Goal: Information Seeking & Learning: Compare options

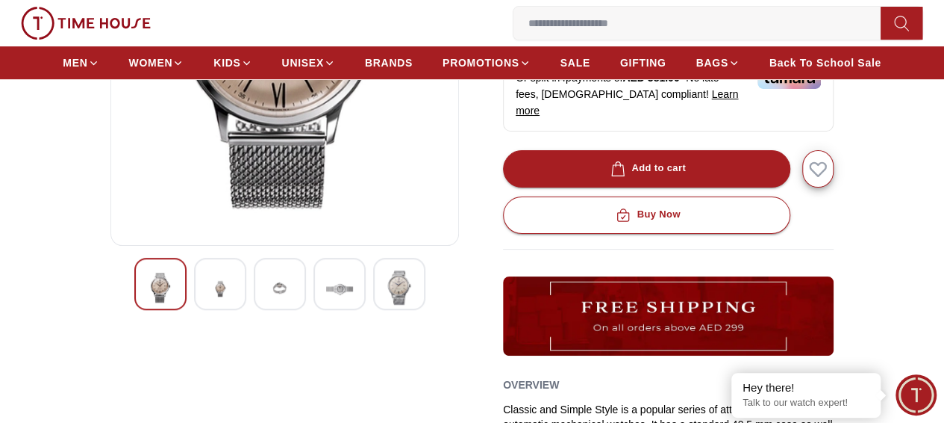
click at [207, 307] on img at bounding box center [220, 288] width 27 height 37
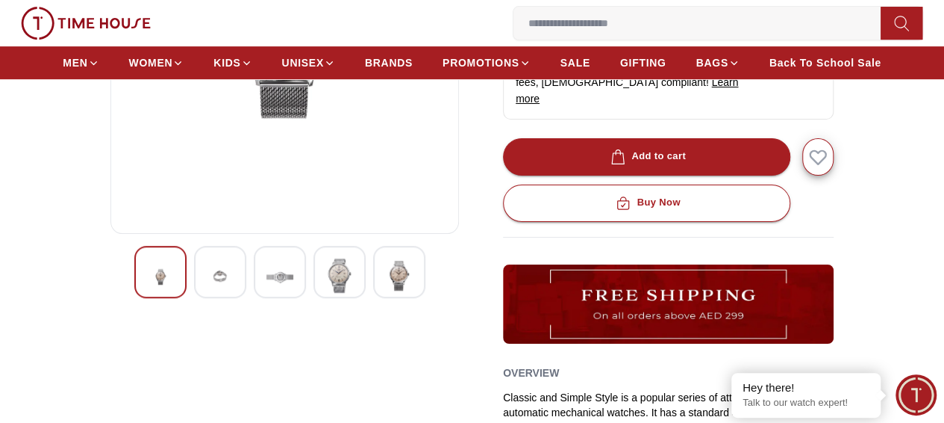
scroll to position [373, 0]
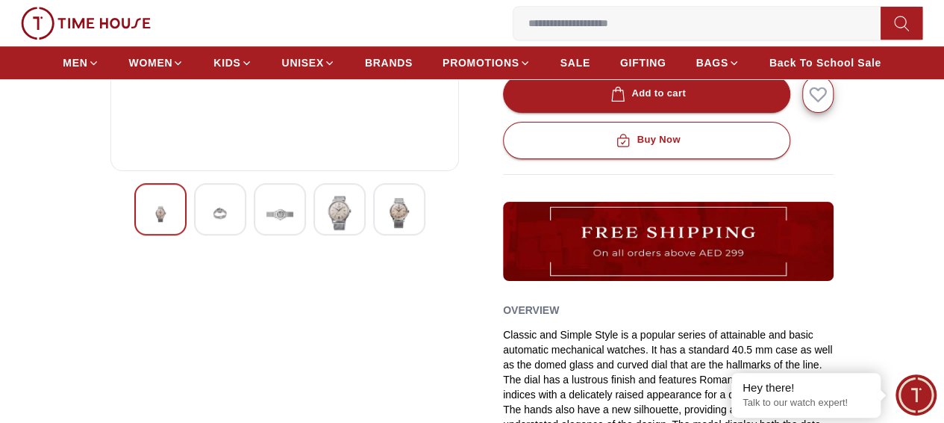
click at [266, 232] on img at bounding box center [279, 214] width 27 height 37
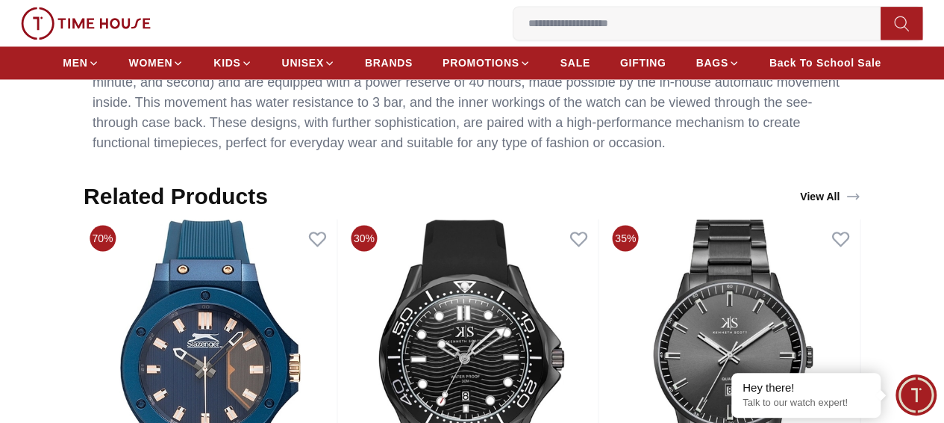
scroll to position [1269, 0]
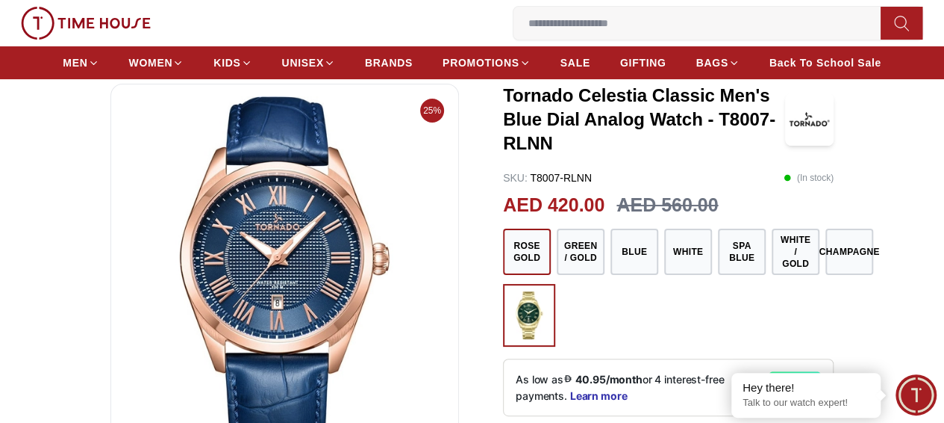
scroll to position [149, 0]
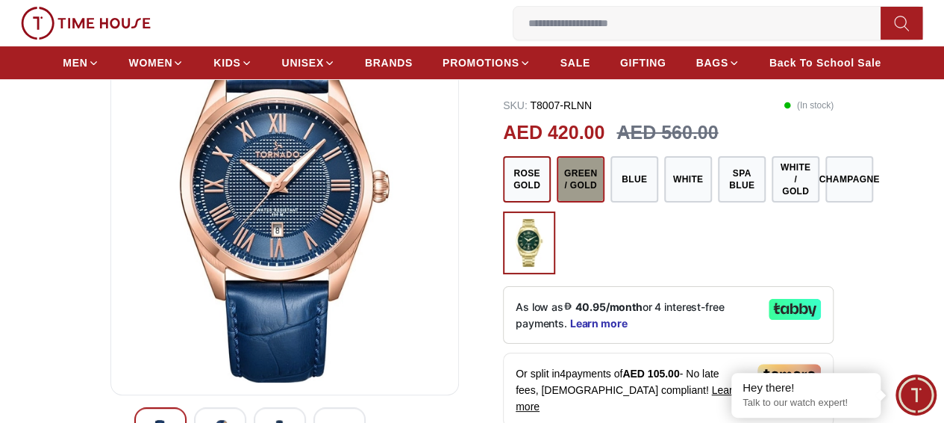
click at [573, 202] on button "Green / Gold" at bounding box center [581, 179] width 48 height 46
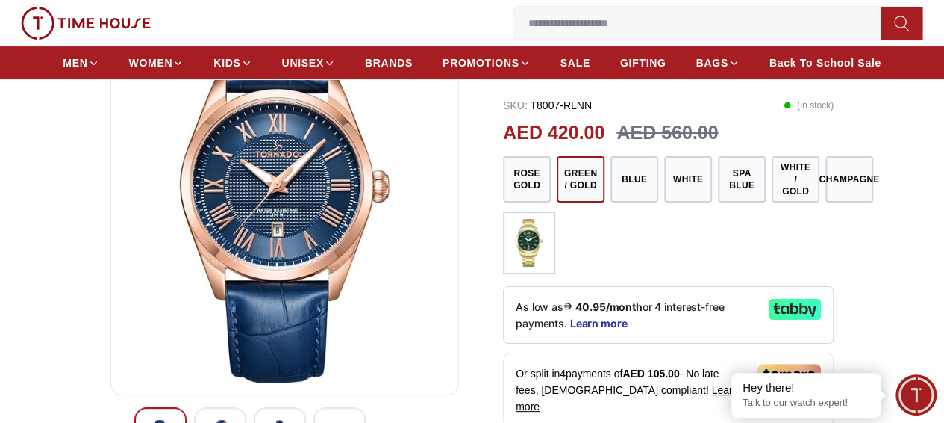
click at [523, 266] on img at bounding box center [529, 243] width 37 height 48
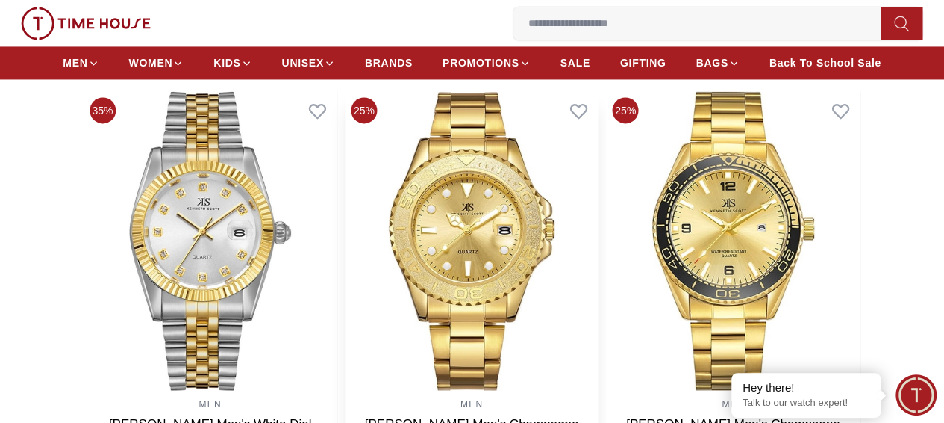
scroll to position [970, 0]
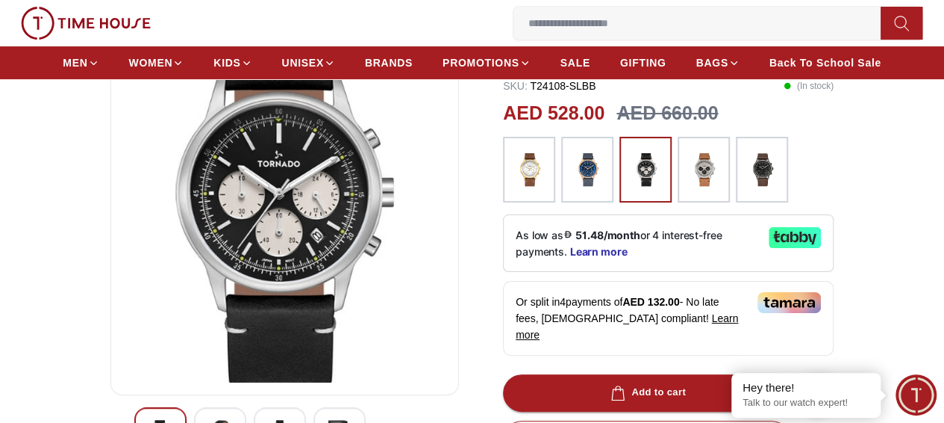
scroll to position [373, 0]
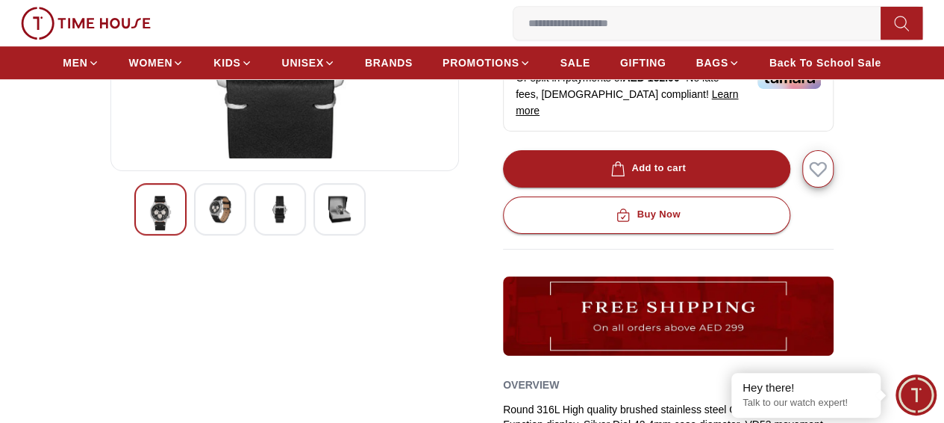
click at [207, 222] on img at bounding box center [220, 209] width 27 height 27
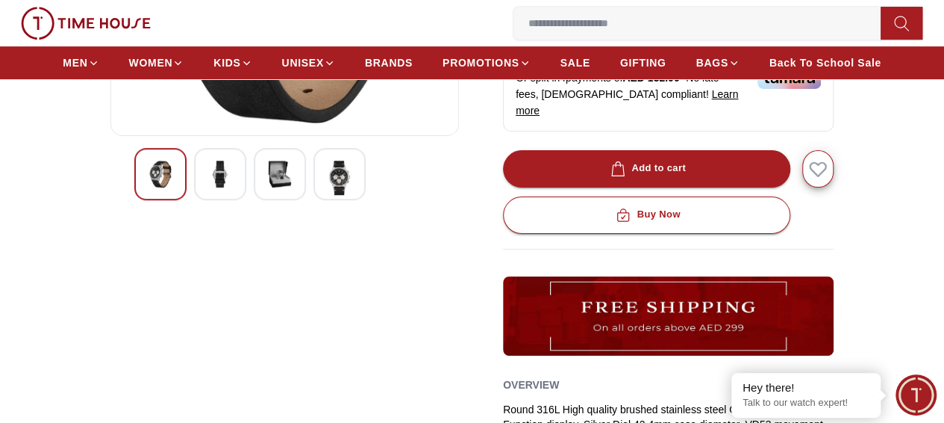
click at [254, 200] on div at bounding box center [280, 174] width 52 height 52
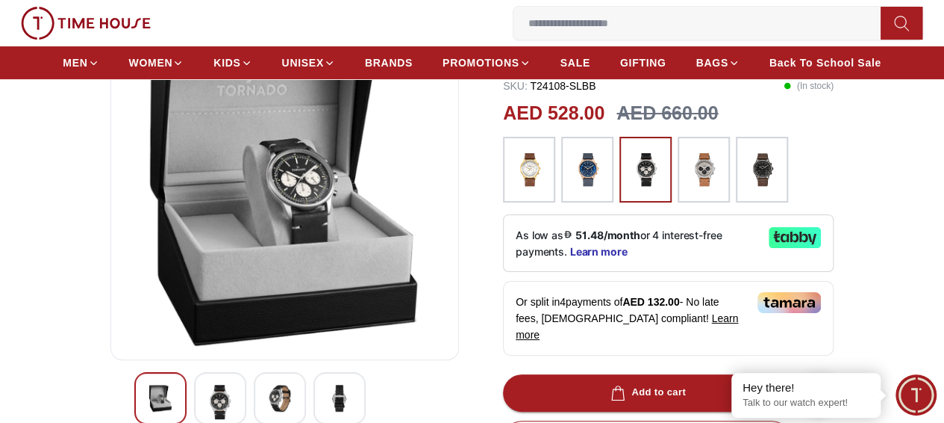
scroll to position [75, 0]
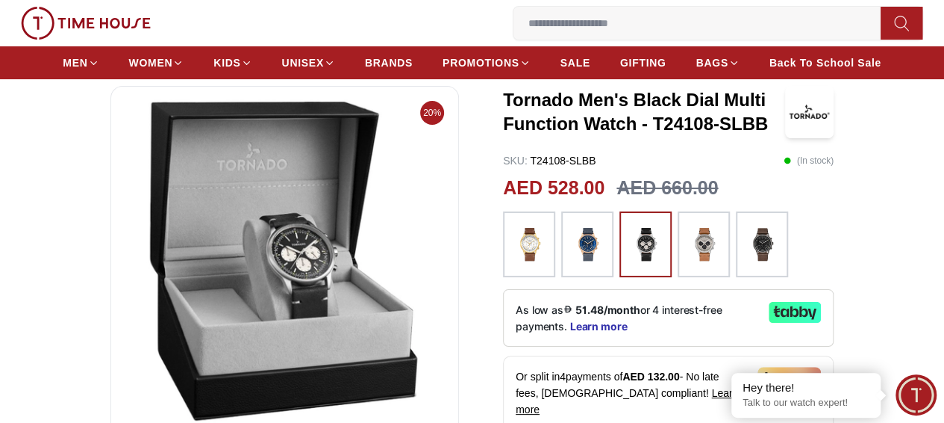
click at [700, 269] on img at bounding box center [703, 244] width 37 height 51
